Goal: Information Seeking & Learning: Learn about a topic

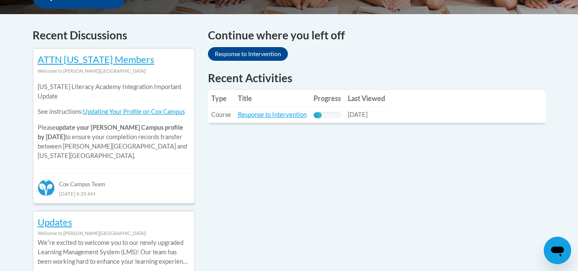
scroll to position [351, 0]
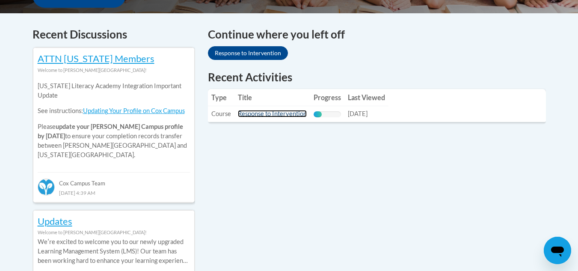
click at [269, 115] on link "Response to Intervention" at bounding box center [272, 113] width 69 height 7
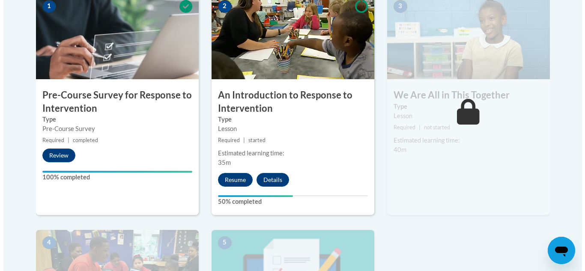
scroll to position [294, 0]
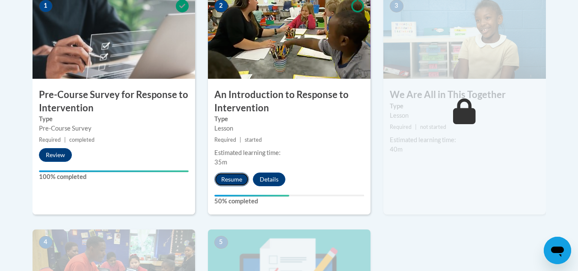
click at [233, 174] on button "Resume" at bounding box center [231, 179] width 35 height 14
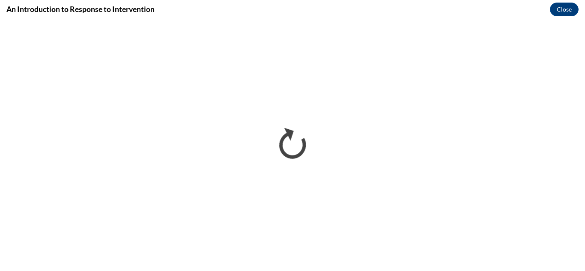
scroll to position [0, 0]
